Goal: Book appointment/travel/reservation

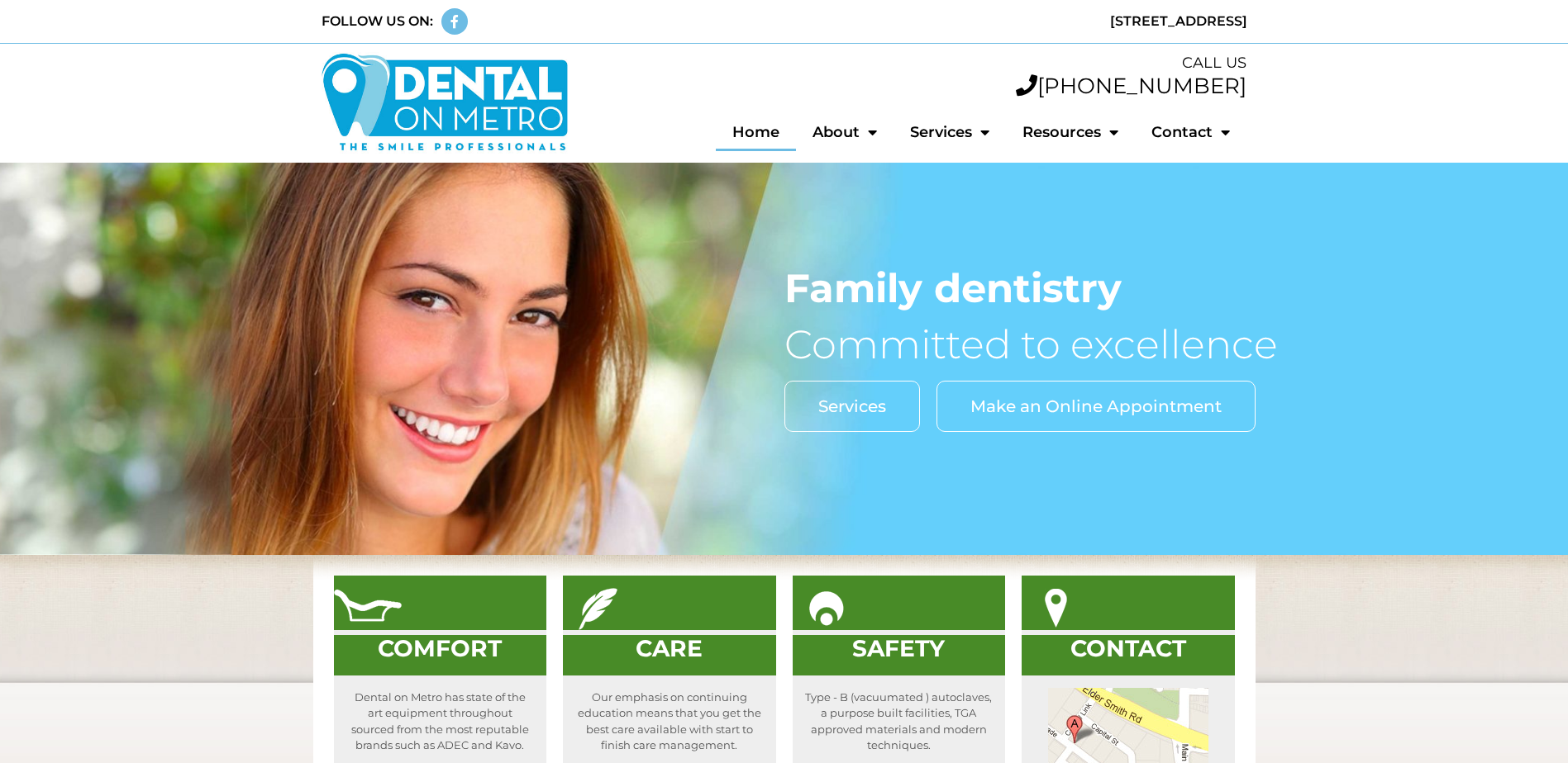
click at [1045, 414] on span "Make an Online Appointment" at bounding box center [1096, 406] width 251 height 16
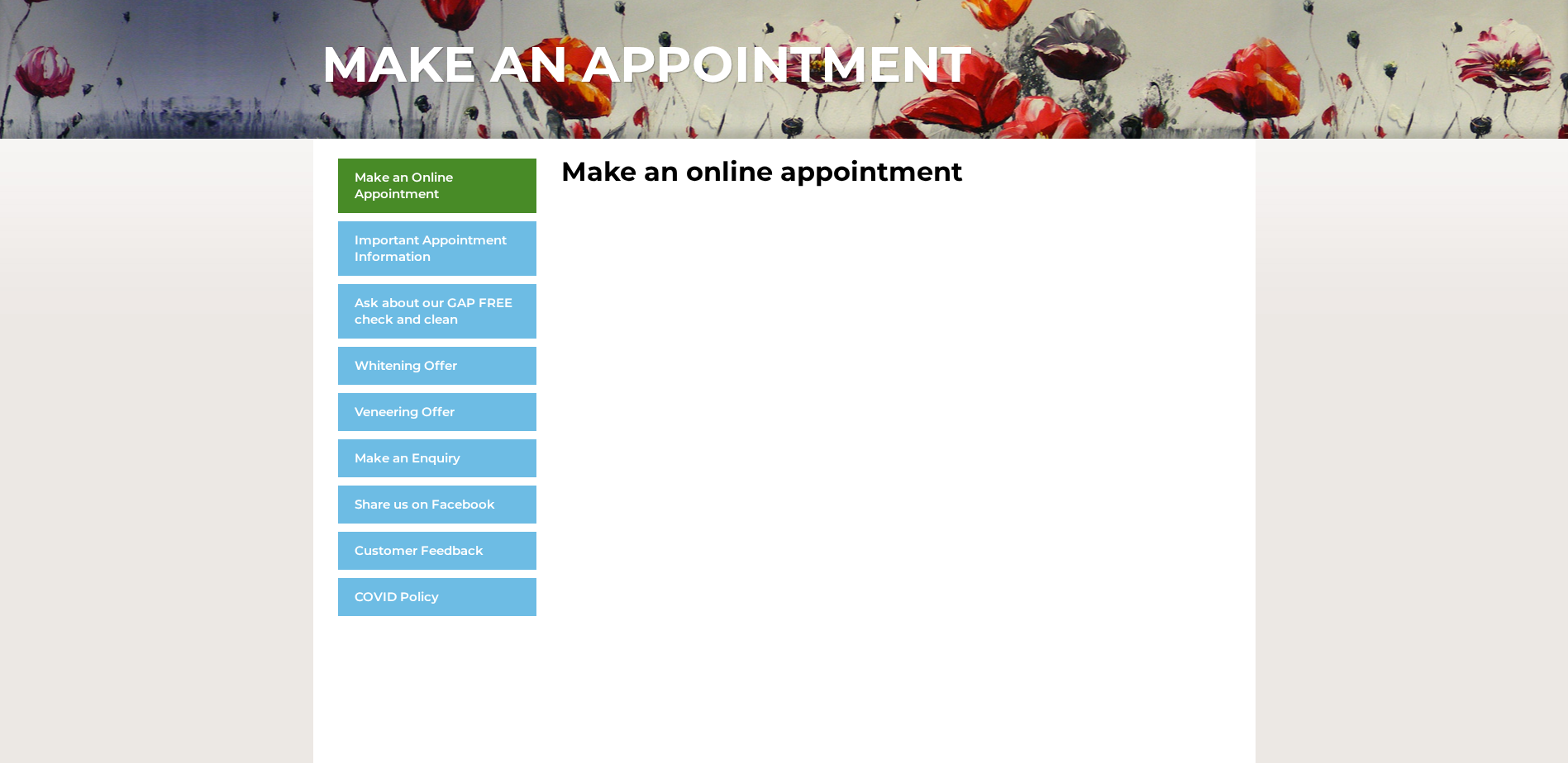
scroll to position [175, 0]
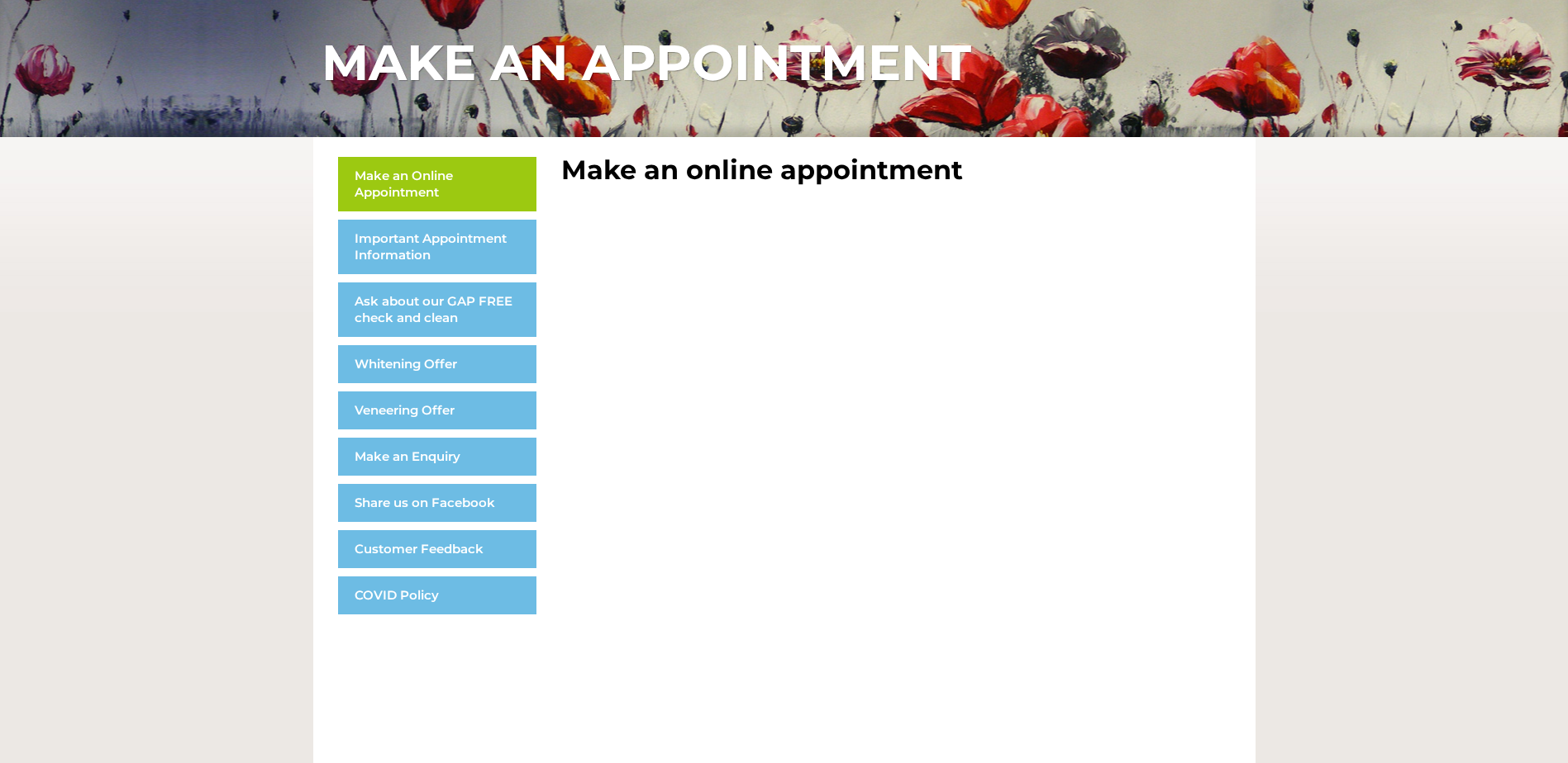
click at [461, 184] on link "Make an Online Appointment" at bounding box center [437, 183] width 198 height 54
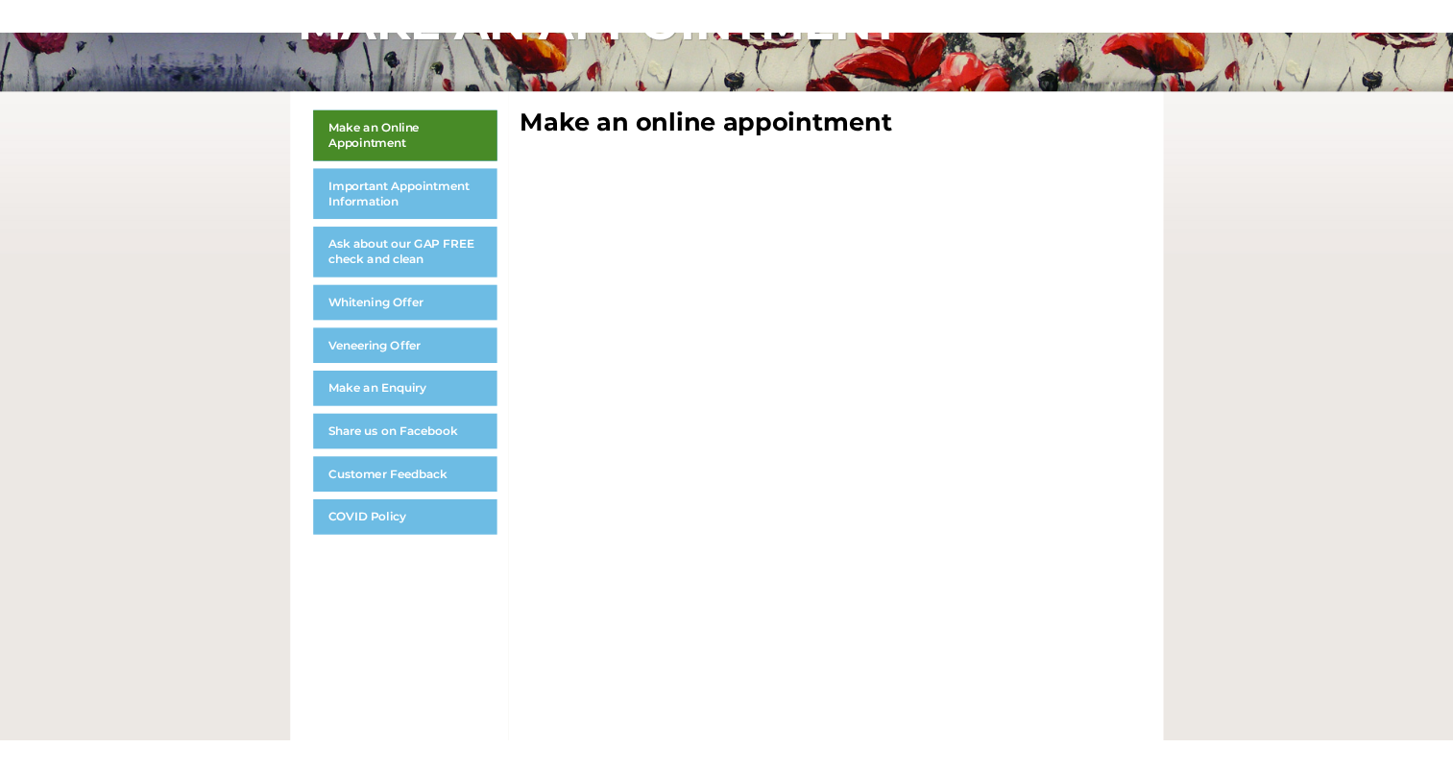
scroll to position [192, 0]
